Goal: Find specific page/section

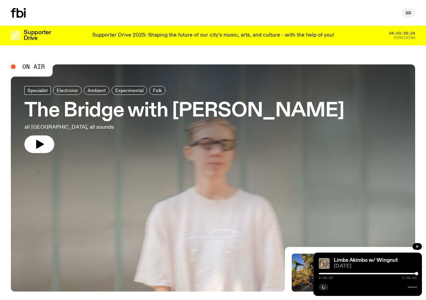
click at [408, 14] on icon "button" at bounding box center [407, 14] width 5 height 0
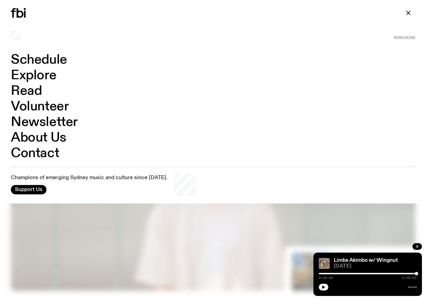
scroll to position [5, 0]
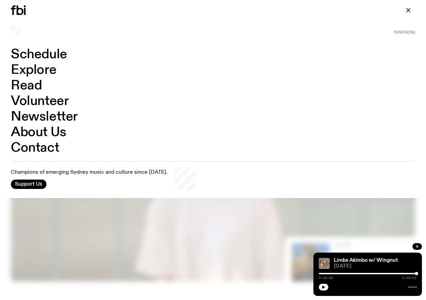
click at [40, 55] on link "Schedule" at bounding box center [39, 54] width 56 height 13
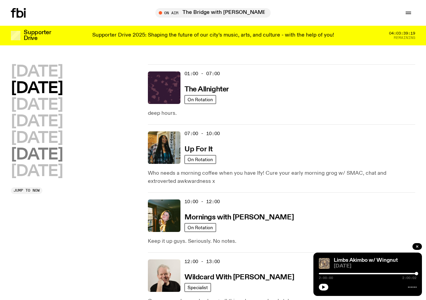
click at [52, 157] on h2 "[DATE]" at bounding box center [37, 154] width 52 height 15
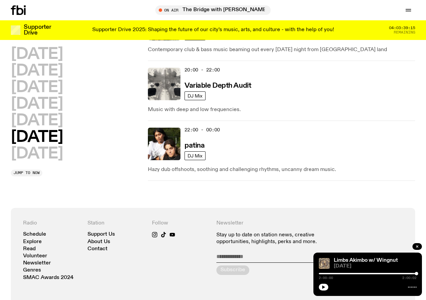
scroll to position [604, 0]
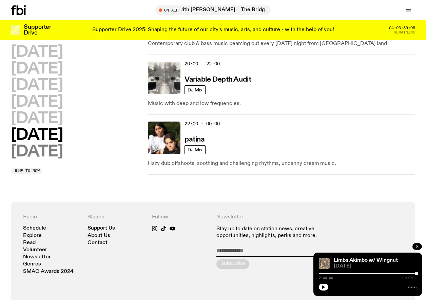
click at [43, 144] on h2 "[DATE]" at bounding box center [37, 151] width 52 height 15
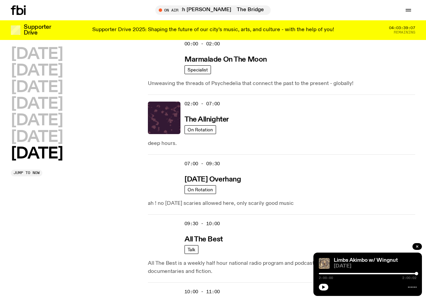
scroll to position [19, 0]
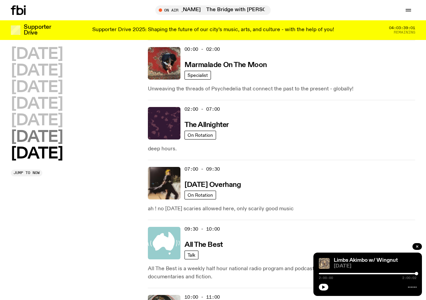
click at [57, 140] on h2 "[DATE]" at bounding box center [37, 137] width 52 height 15
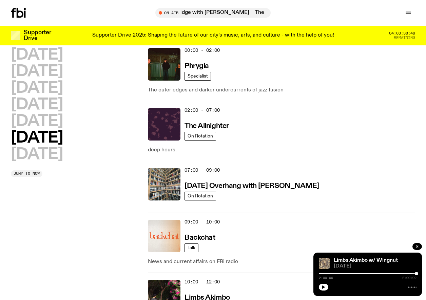
scroll to position [0, 0]
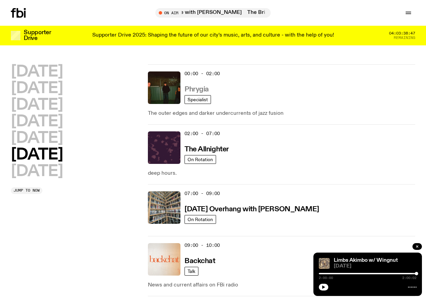
click at [192, 90] on h3 "Phrygia" at bounding box center [196, 89] width 24 height 7
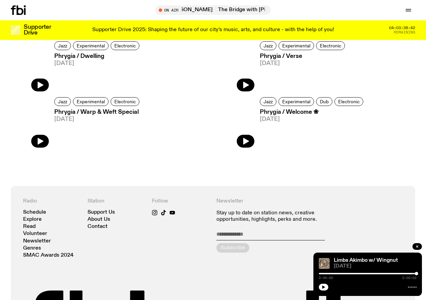
scroll to position [359, 0]
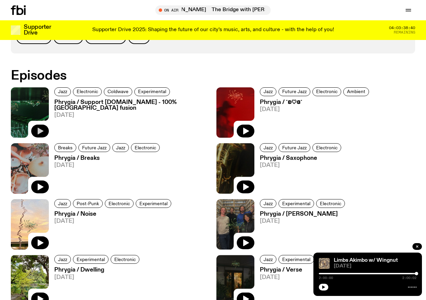
click at [43, 130] on icon "button" at bounding box center [40, 131] width 8 height 8
